Goal: Task Accomplishment & Management: Use online tool/utility

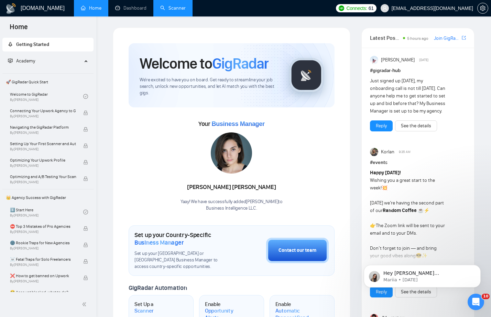
click at [177, 6] on link "Scanner" at bounding box center [172, 8] width 25 height 6
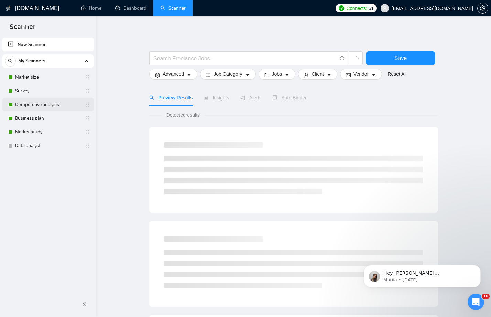
click at [52, 107] on link "Competetive analysis" at bounding box center [47, 105] width 65 height 14
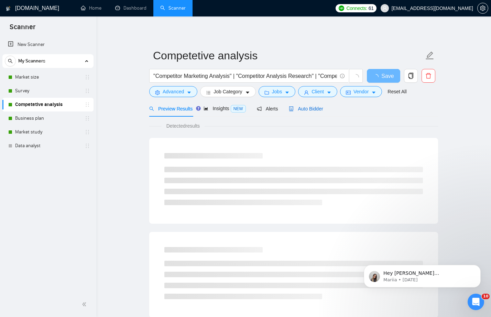
click at [315, 111] on span "Auto Bidder" at bounding box center [306, 108] width 34 height 5
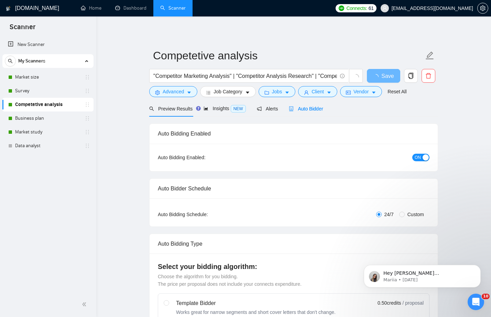
checkbox input "true"
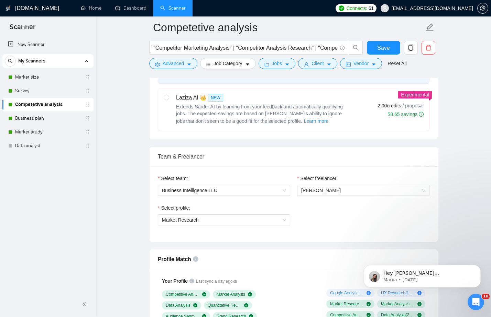
scroll to position [277, 0]
click at [477, 269] on icon "Dismiss notification" at bounding box center [479, 267] width 4 height 4
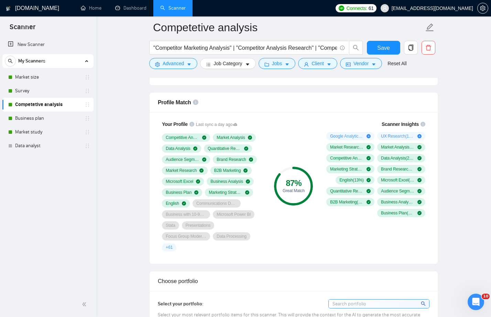
scroll to position [434, 0]
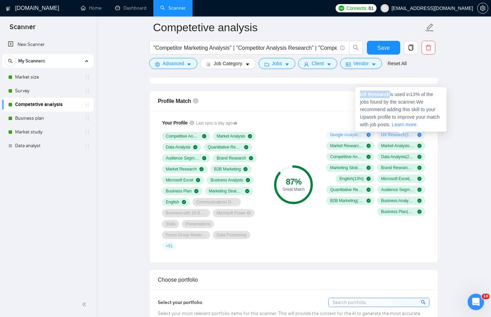
drag, startPoint x: 391, startPoint y: 94, endPoint x: 356, endPoint y: 93, distance: 34.4
click at [356, 93] on div "UX Research is used in 13 % of the jobs found by the scanner. We recommend addi…" at bounding box center [400, 109] width 91 height 45
copy strong "UX Research"
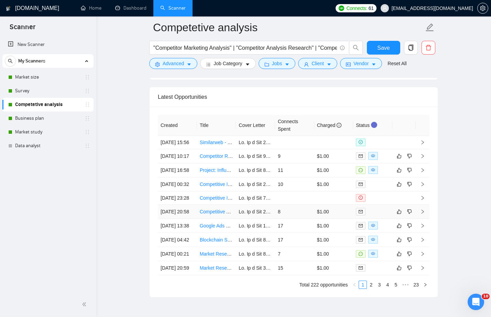
scroll to position [1812, 0]
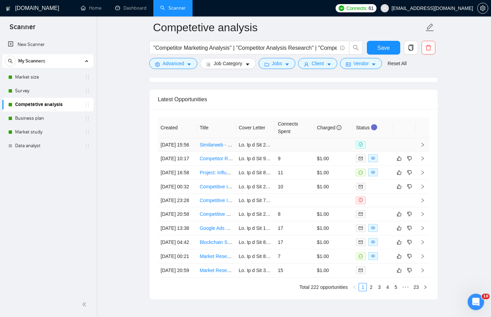
click at [361, 149] on span at bounding box center [361, 145] width 10 height 8
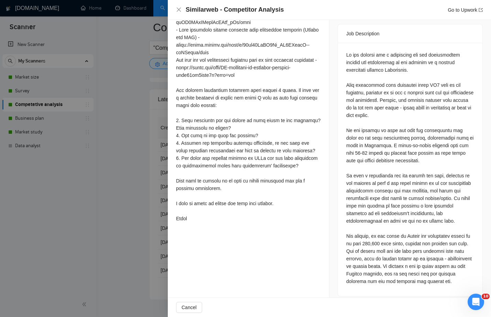
scroll to position [292, 0]
click at [189, 307] on span "Cancel" at bounding box center [188, 308] width 15 height 8
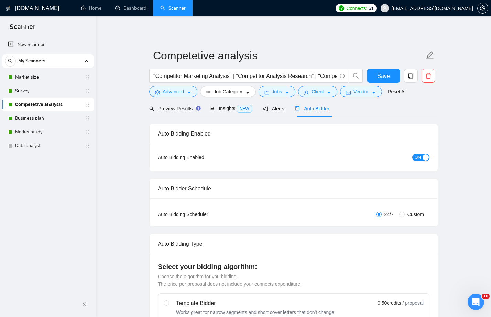
click at [420, 156] on span "ON" at bounding box center [417, 158] width 6 height 8
click at [381, 78] on span "Save" at bounding box center [383, 76] width 12 height 9
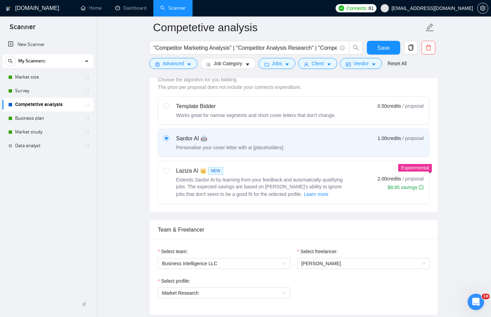
scroll to position [389, 0]
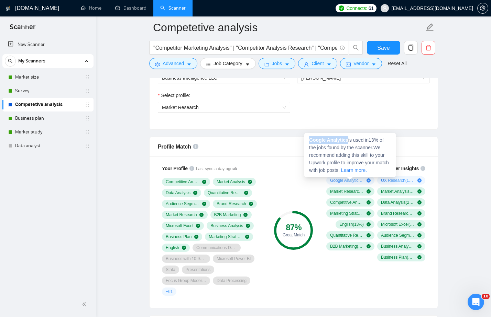
drag, startPoint x: 346, startPoint y: 139, endPoint x: 310, endPoint y: 139, distance: 36.4
click at [310, 139] on span "Google Analytics is used in 13 % of the jobs found by the scanner. We recommend…" at bounding box center [349, 155] width 80 height 36
copy strong "Google Analytics"
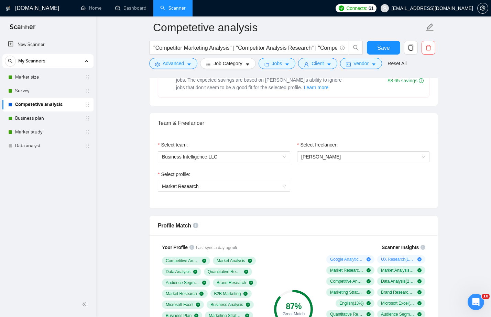
scroll to position [276, 0]
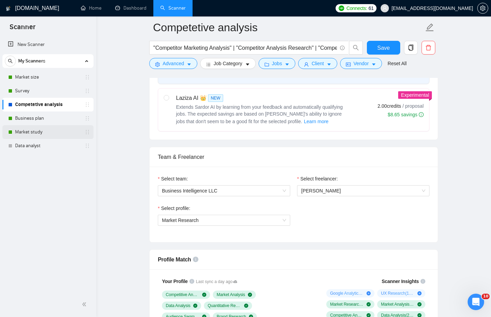
click at [58, 131] on link "Market study" at bounding box center [47, 132] width 65 height 14
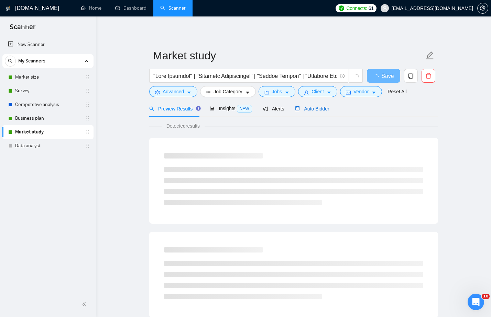
click at [310, 107] on span "Auto Bidder" at bounding box center [312, 108] width 34 height 5
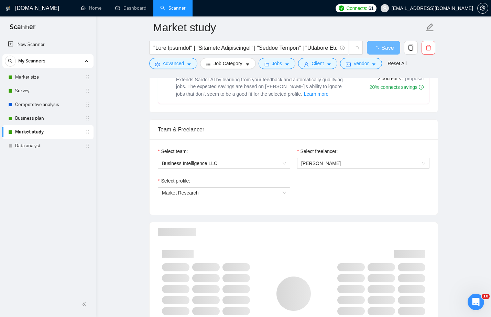
scroll to position [410, 0]
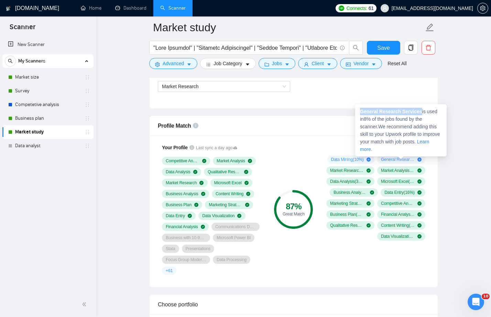
drag, startPoint x: 423, startPoint y: 111, endPoint x: 361, endPoint y: 112, distance: 62.2
click at [361, 112] on span "General Research Services is used in 8 % of the jobs found by the scanner. We r…" at bounding box center [400, 130] width 80 height 43
copy strong "General Research Services"
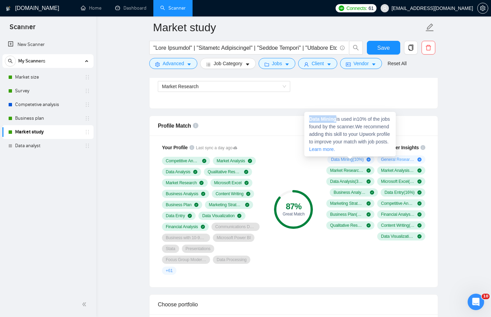
drag, startPoint x: 336, startPoint y: 117, endPoint x: 310, endPoint y: 117, distance: 26.8
click at [310, 117] on strong "Data Mining" at bounding box center [322, 118] width 27 height 5
copy strong "Data Mining"
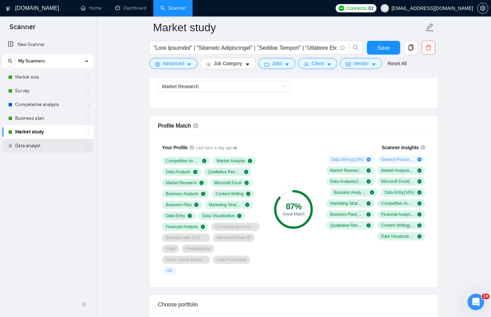
click at [42, 147] on link "Data analyst" at bounding box center [47, 146] width 65 height 14
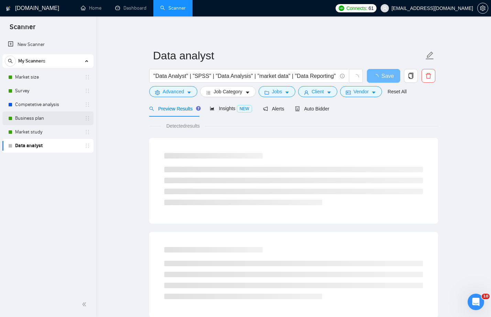
click at [45, 120] on link "Business plan" at bounding box center [47, 119] width 65 height 14
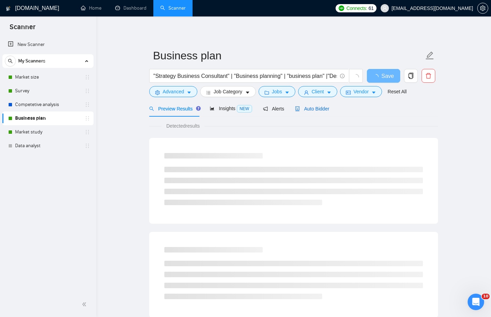
click at [315, 106] on span "Auto Bidder" at bounding box center [312, 108] width 34 height 5
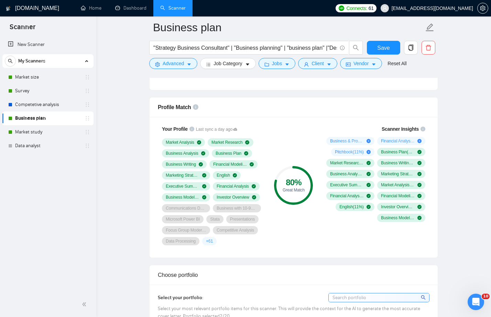
scroll to position [420, 0]
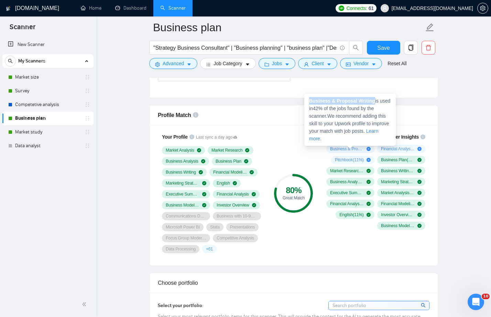
drag, startPoint x: 376, startPoint y: 101, endPoint x: 309, endPoint y: 100, distance: 67.4
click at [309, 100] on div "Business & Proposal Writing is used in 42 % of the jobs found by the scanner. W…" at bounding box center [349, 120] width 91 height 52
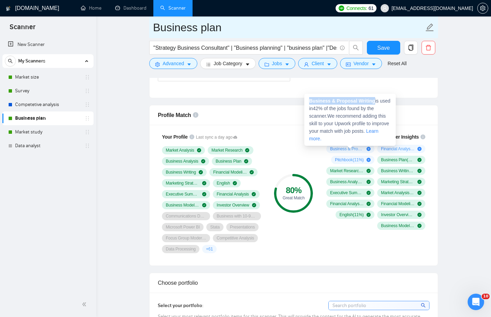
copy strong "Business & Proposal Writing"
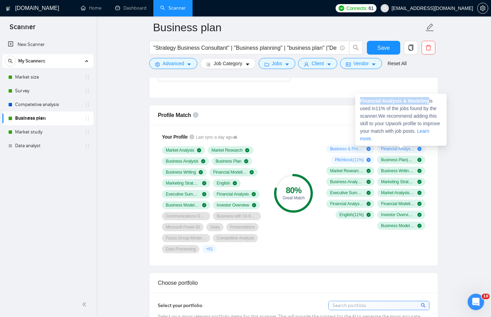
drag, startPoint x: 430, startPoint y: 102, endPoint x: 357, endPoint y: 102, distance: 72.8
click at [357, 102] on div "Financial Analysis & Modeling is used in 11 % of the jobs found by the scanner.…" at bounding box center [400, 120] width 91 height 52
copy strong "Financial Analysis & Modeling"
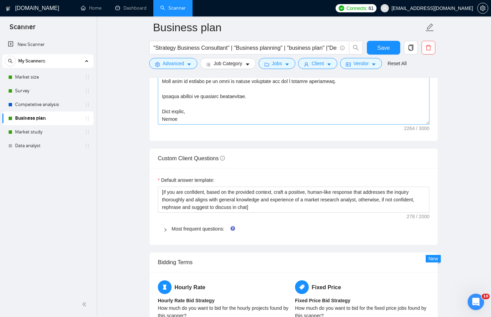
scroll to position [851, 0]
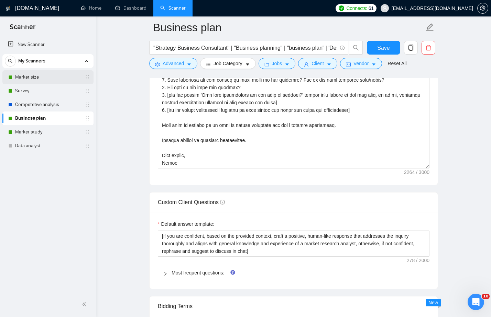
click at [57, 76] on link "Market size" at bounding box center [47, 77] width 65 height 14
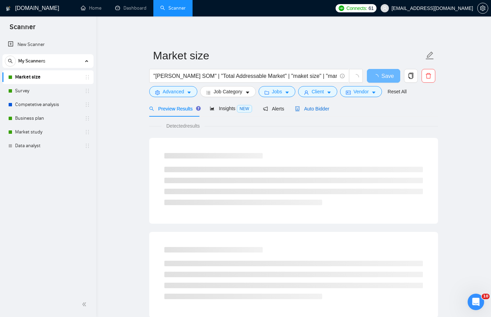
click at [324, 109] on span "Auto Bidder" at bounding box center [312, 108] width 34 height 5
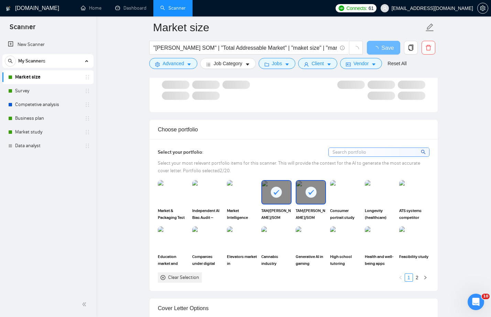
scroll to position [402, 0]
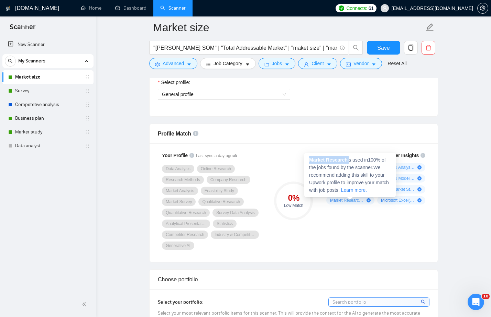
drag, startPoint x: 349, startPoint y: 159, endPoint x: 312, endPoint y: 159, distance: 37.8
click at [311, 159] on span "Market Research is used in 100 % of the jobs found by the scanner. We recommend…" at bounding box center [349, 175] width 80 height 36
copy span "arket Research"
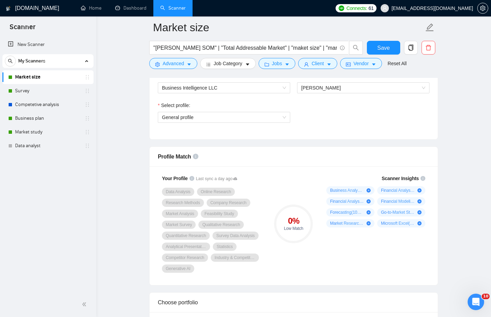
scroll to position [379, 0]
click at [240, 115] on span "General profile" at bounding box center [224, 117] width 124 height 10
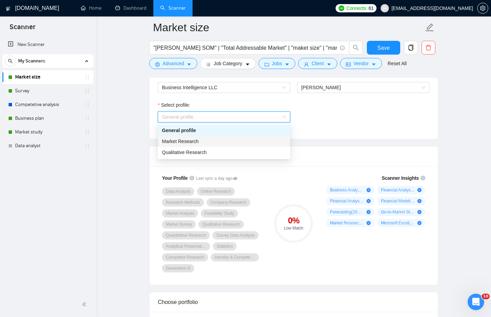
click at [211, 141] on div "Market Research" at bounding box center [224, 142] width 124 height 8
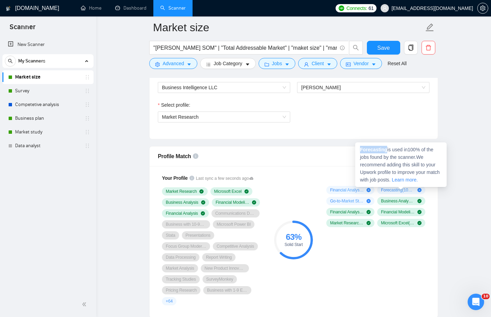
drag, startPoint x: 387, startPoint y: 150, endPoint x: 357, endPoint y: 150, distance: 29.9
click at [357, 150] on div "Forecasting is used in 100 % of the jobs found by the scanner. We recommend add…" at bounding box center [400, 165] width 91 height 45
copy strong "Forecasting"
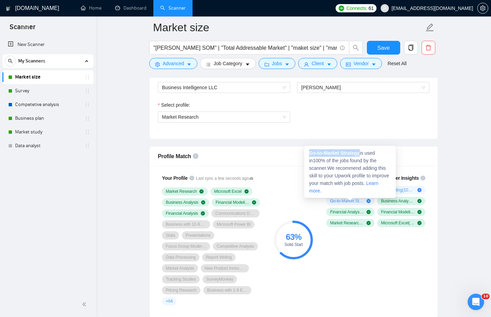
drag, startPoint x: 363, startPoint y: 153, endPoint x: 311, endPoint y: 152, distance: 52.2
click at [310, 152] on span "Go-to-Market Strategy is used in 100 % of the jobs found by the scanner. We rec…" at bounding box center [349, 171] width 80 height 43
copy strong "Go-to-Market Strategy"
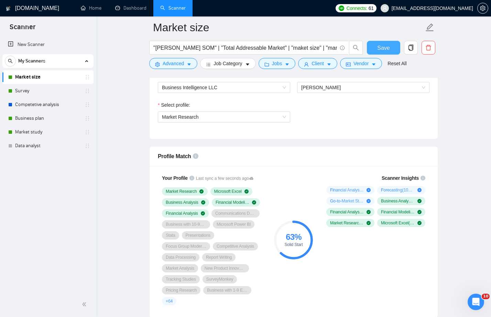
click at [387, 50] on span "Save" at bounding box center [383, 48] width 12 height 9
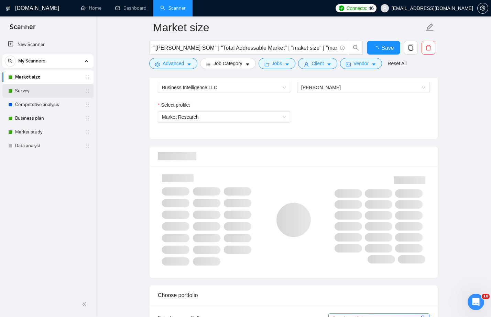
checkbox input "true"
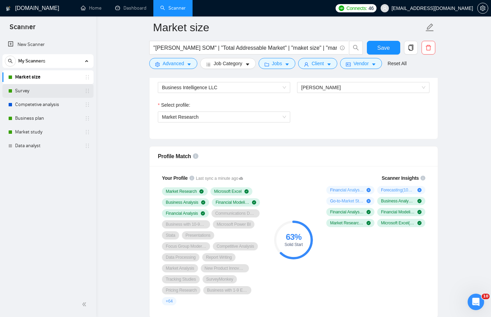
click at [49, 90] on link "Survey" at bounding box center [47, 91] width 65 height 14
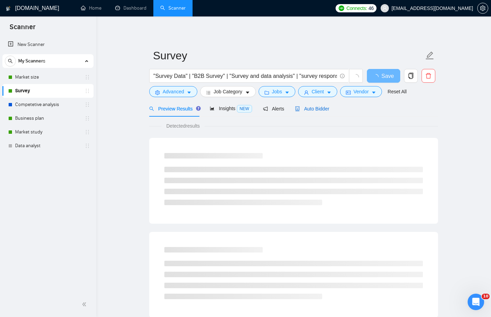
click at [313, 108] on span "Auto Bidder" at bounding box center [312, 108] width 34 height 5
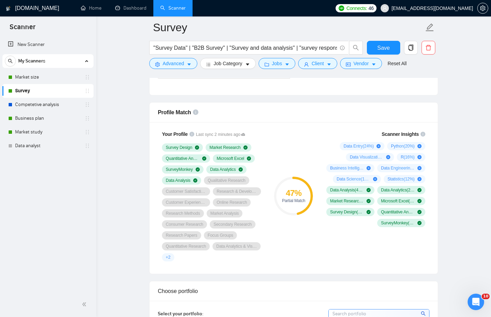
scroll to position [424, 0]
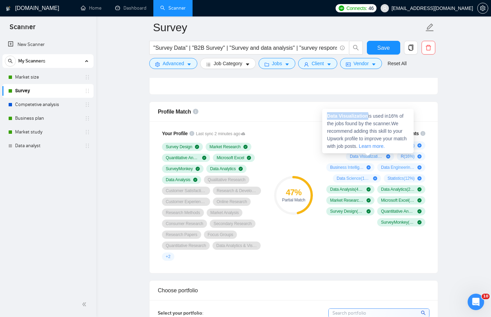
drag, startPoint x: 369, startPoint y: 116, endPoint x: 324, endPoint y: 115, distance: 45.0
click at [324, 115] on div "Data Visualization is used in 16 % of the jobs found by the scanner. We recomme…" at bounding box center [367, 131] width 91 height 45
copy strong "Data Visualization"
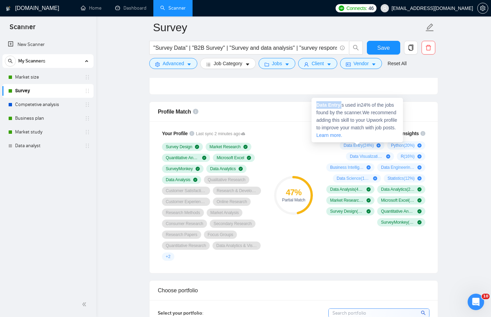
drag, startPoint x: 342, startPoint y: 105, endPoint x: 317, endPoint y: 105, distance: 24.7
click at [317, 105] on span "Data Entry is used in 24 % of the jobs found by the scanner. We recommend addin…" at bounding box center [356, 120] width 81 height 36
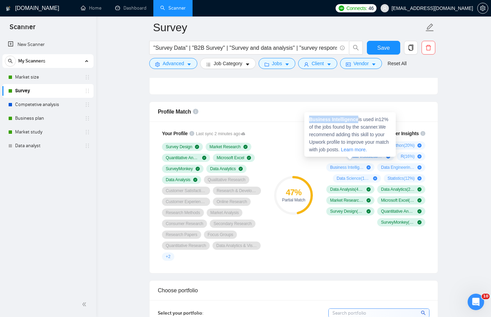
drag, startPoint x: 359, startPoint y: 118, endPoint x: 310, endPoint y: 118, distance: 48.4
click at [310, 118] on strong "Business Intelligence" at bounding box center [333, 119] width 49 height 5
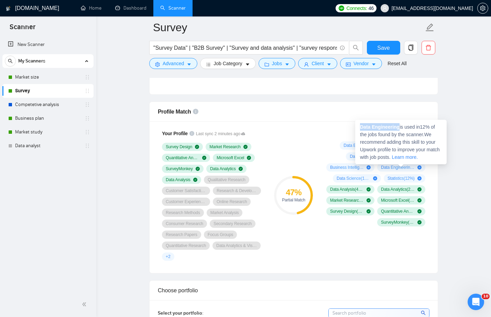
drag, startPoint x: 400, startPoint y: 127, endPoint x: 361, endPoint y: 126, distance: 39.2
click at [361, 126] on span "Data Engineering is used in 12 % of the jobs found by the scanner. We recommend…" at bounding box center [400, 142] width 80 height 36
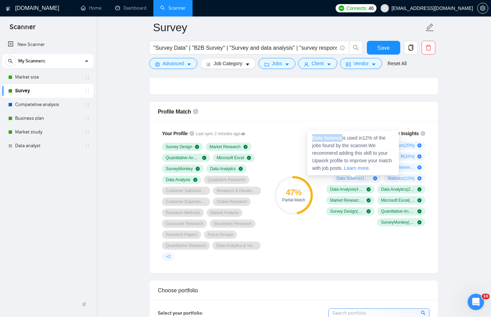
drag, startPoint x: 343, startPoint y: 136, endPoint x: 313, endPoint y: 136, distance: 30.6
click at [313, 136] on span "Data Science is used in 12 % of the jobs found by the scanner. We recommend add…" at bounding box center [352, 153] width 80 height 36
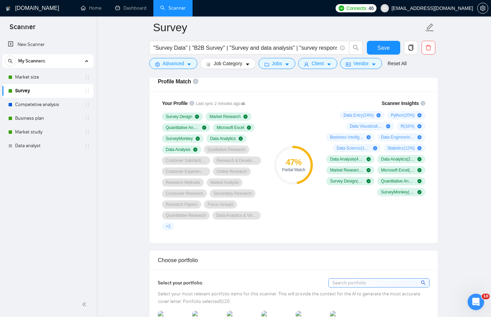
scroll to position [454, 0]
click at [172, 227] on div "+ 2" at bounding box center [168, 226] width 12 height 8
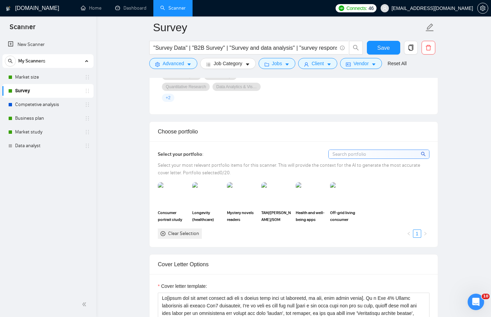
scroll to position [398, 0]
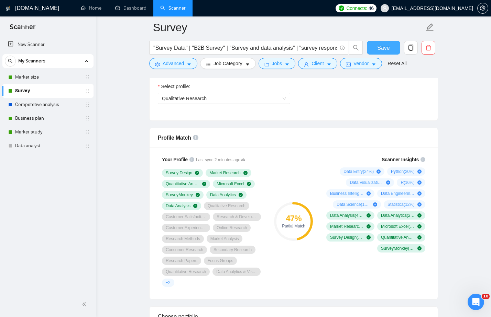
click at [387, 45] on span "Save" at bounding box center [383, 48] width 12 height 9
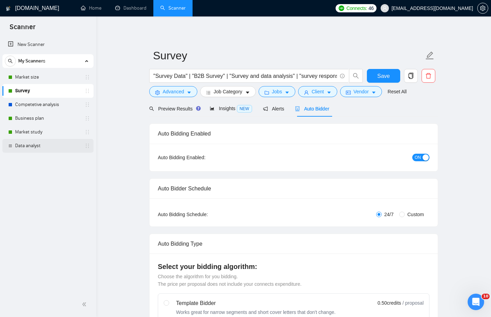
scroll to position [0, 0]
click at [47, 146] on link "Data analyst" at bounding box center [47, 146] width 65 height 14
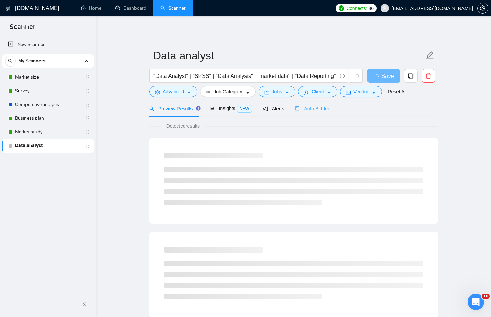
click at [316, 113] on div "Auto Bidder" at bounding box center [312, 109] width 34 height 16
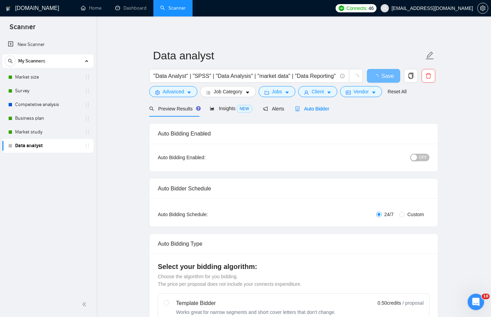
checkbox input "true"
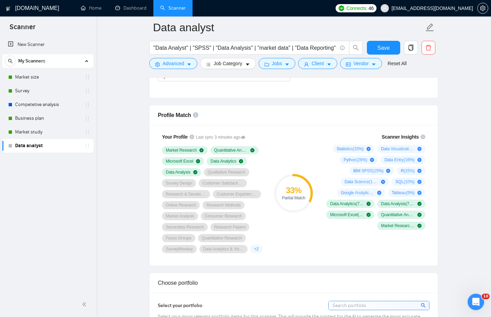
scroll to position [420, 0]
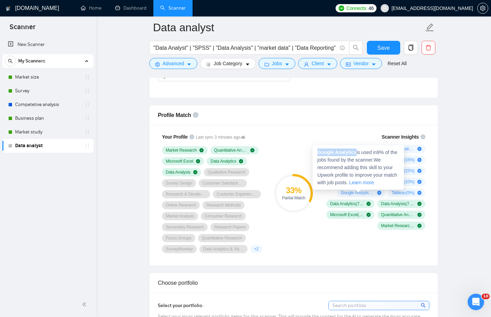
drag, startPoint x: 357, startPoint y: 152, endPoint x: 317, endPoint y: 152, distance: 40.5
click at [317, 152] on div "Google Analytics is used in 9 % of the jobs found by the scanner. We recommend …" at bounding box center [357, 167] width 91 height 45
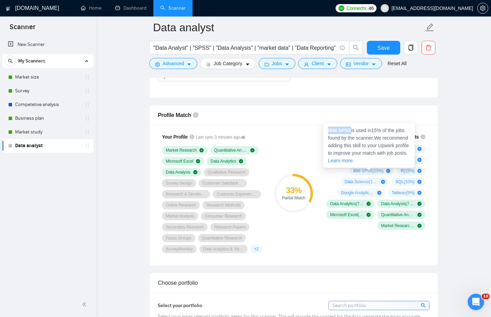
drag, startPoint x: 351, startPoint y: 131, endPoint x: 328, endPoint y: 131, distance: 23.0
click at [327, 131] on div "IBM SPSS is used in 15 % of the jobs found by the scanner. We recommend adding …" at bounding box center [368, 145] width 91 height 45
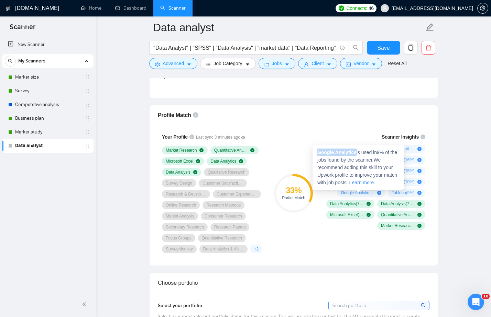
drag, startPoint x: 357, startPoint y: 150, endPoint x: 317, endPoint y: 150, distance: 40.5
click at [316, 150] on div "Google Analytics is used in 9 % of the jobs found by the scanner. We recommend …" at bounding box center [357, 167] width 91 height 45
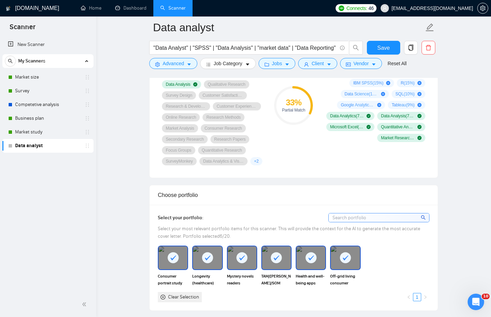
scroll to position [509, 0]
